Goal: Task Accomplishment & Management: Manage account settings

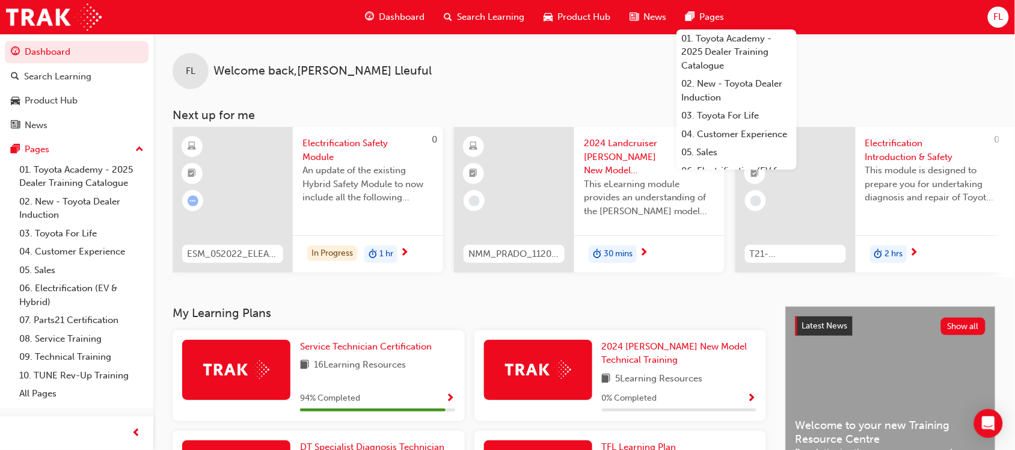
click at [1004, 28] on div "Dashboard Search Learning Product Hub News Pages 01. Toyota Academy - 2025 Deal…" at bounding box center [507, 17] width 1015 height 34
click at [1001, 26] on div "FL" at bounding box center [998, 17] width 21 height 21
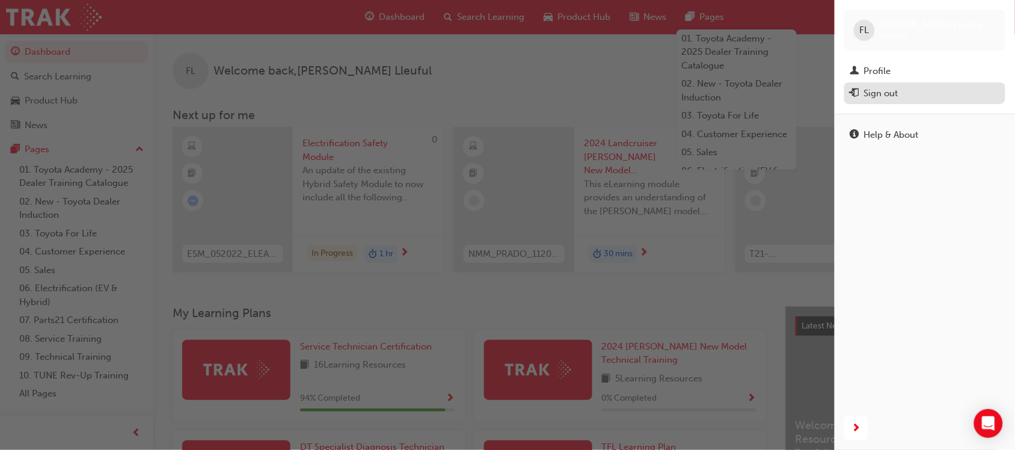
click at [884, 95] on div "Sign out" at bounding box center [881, 94] width 34 height 14
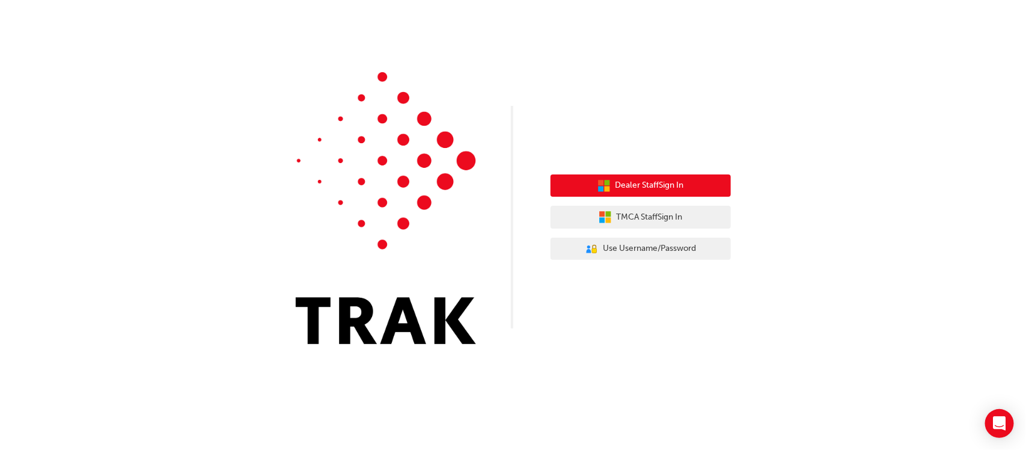
click at [673, 184] on span "Dealer Staff Sign In" at bounding box center [650, 186] width 69 height 14
